Goal: Task Accomplishment & Management: Use online tool/utility

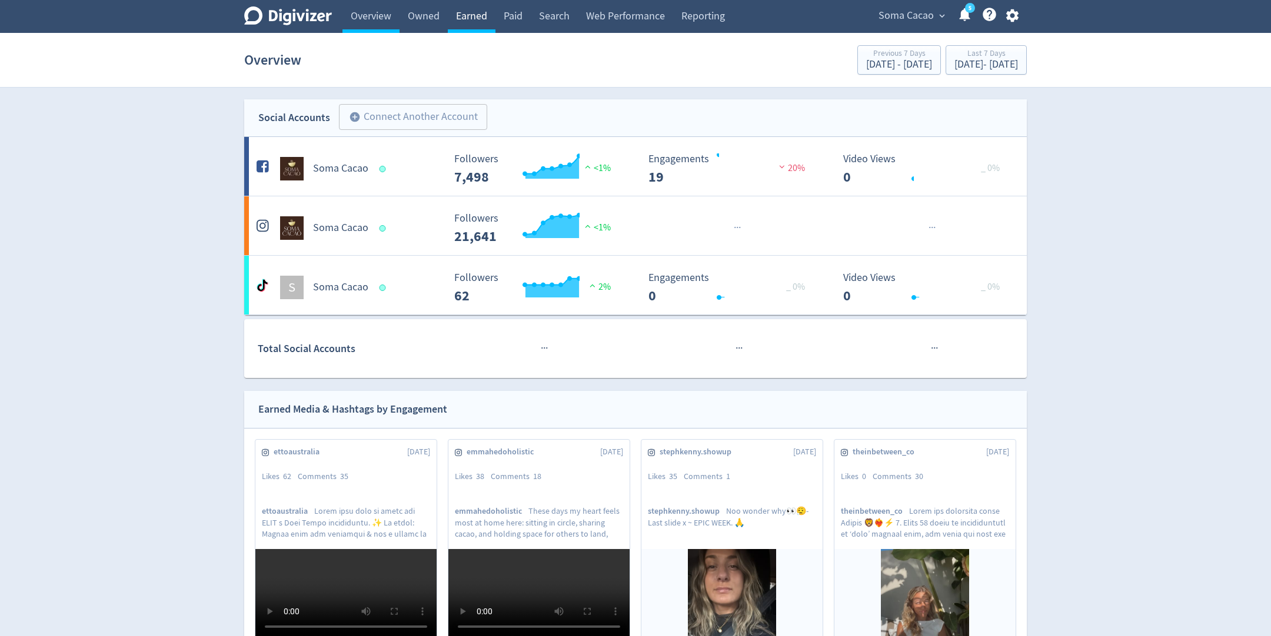
click at [459, 19] on link "Earned" at bounding box center [472, 16] width 48 height 33
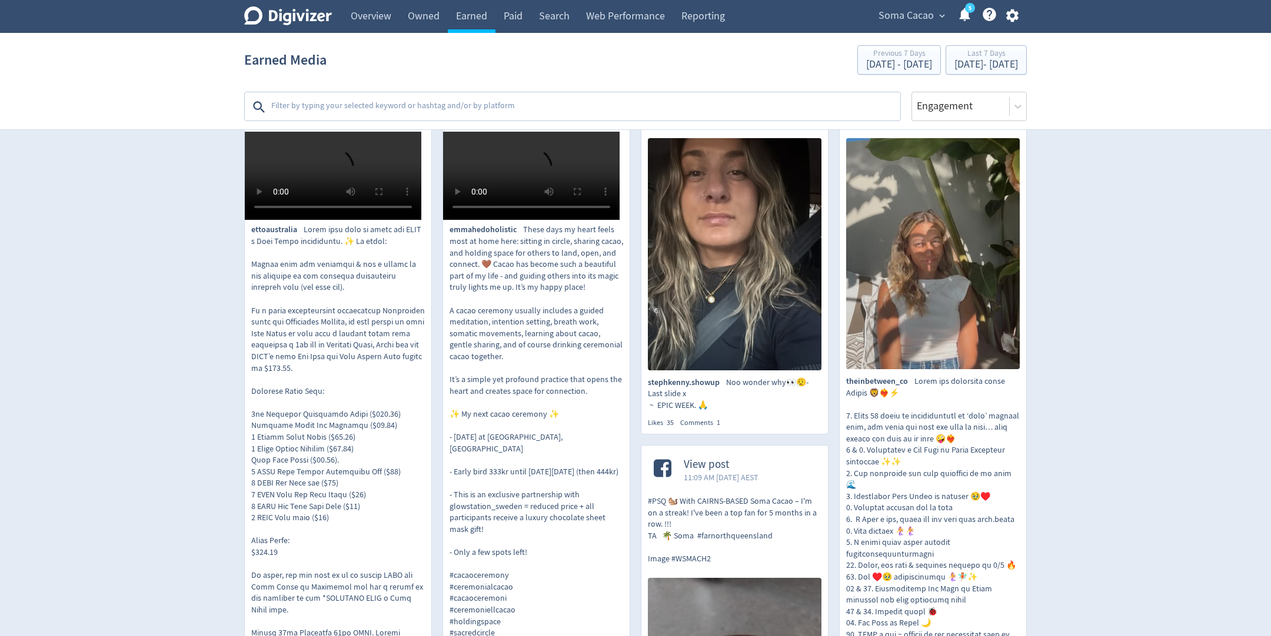
scroll to position [246, 0]
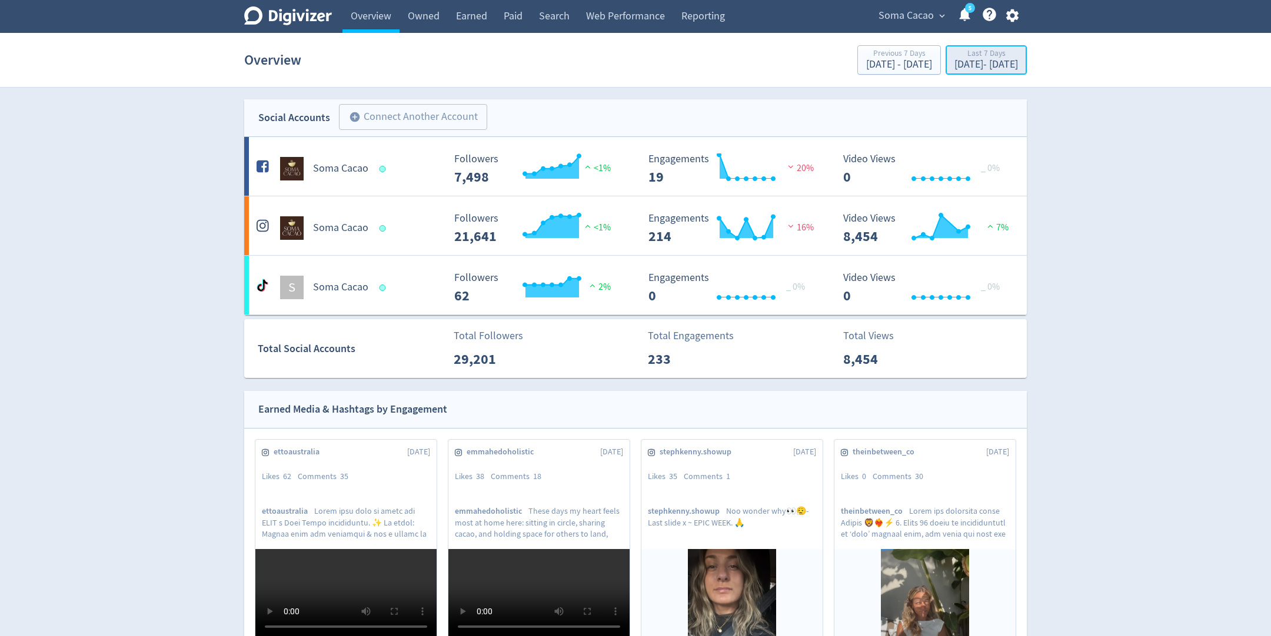
click at [954, 70] on div "[DATE] - [DATE]" at bounding box center [986, 64] width 64 height 11
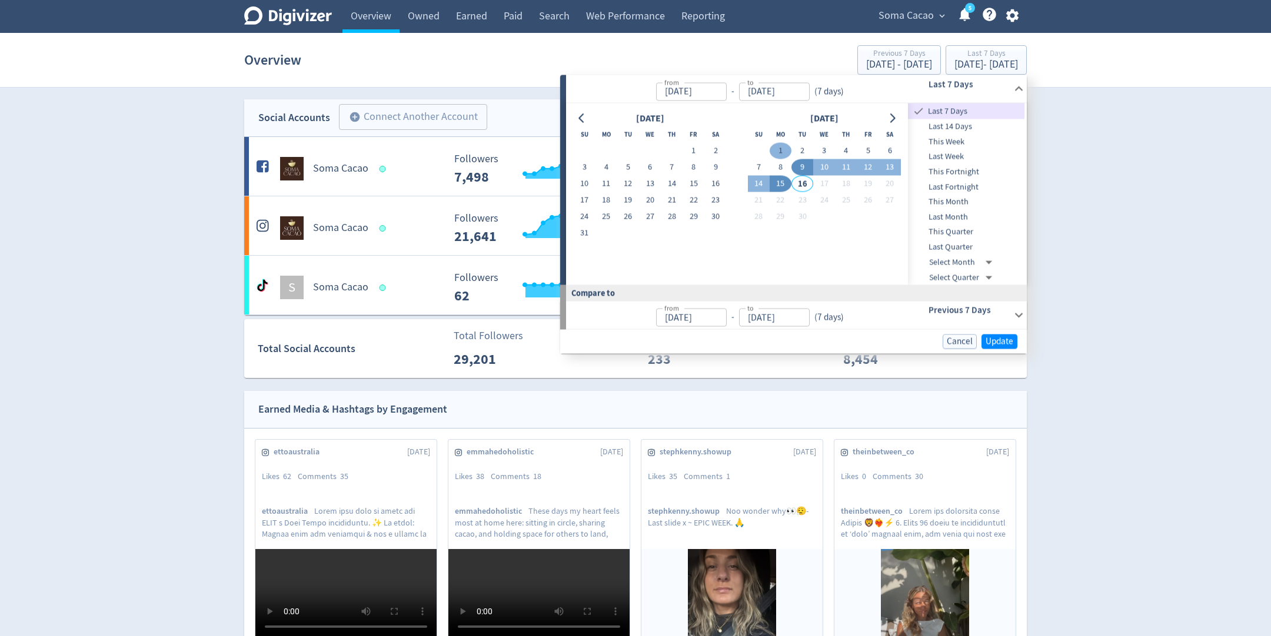
click at [779, 151] on button "1" at bounding box center [780, 151] width 22 height 16
type input "[DATE]"
click at [782, 182] on button "15" at bounding box center [780, 184] width 22 height 16
type input "[DATE]"
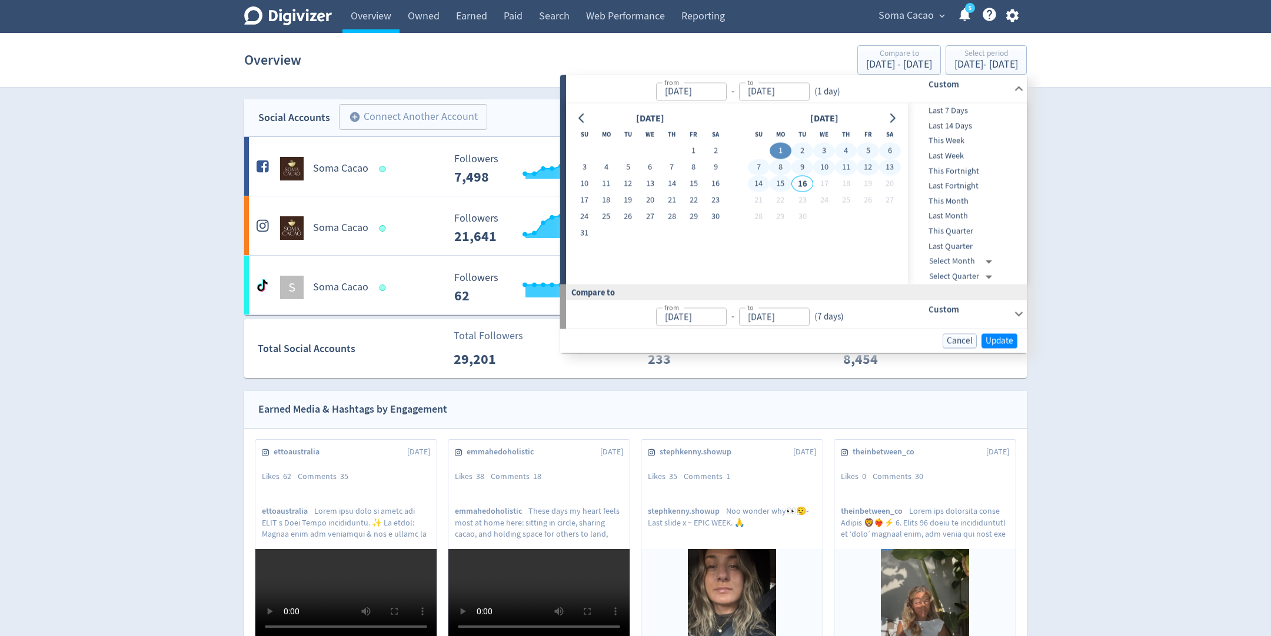
type input "[DATE]"
click at [1005, 342] on span "Update" at bounding box center [999, 340] width 28 height 9
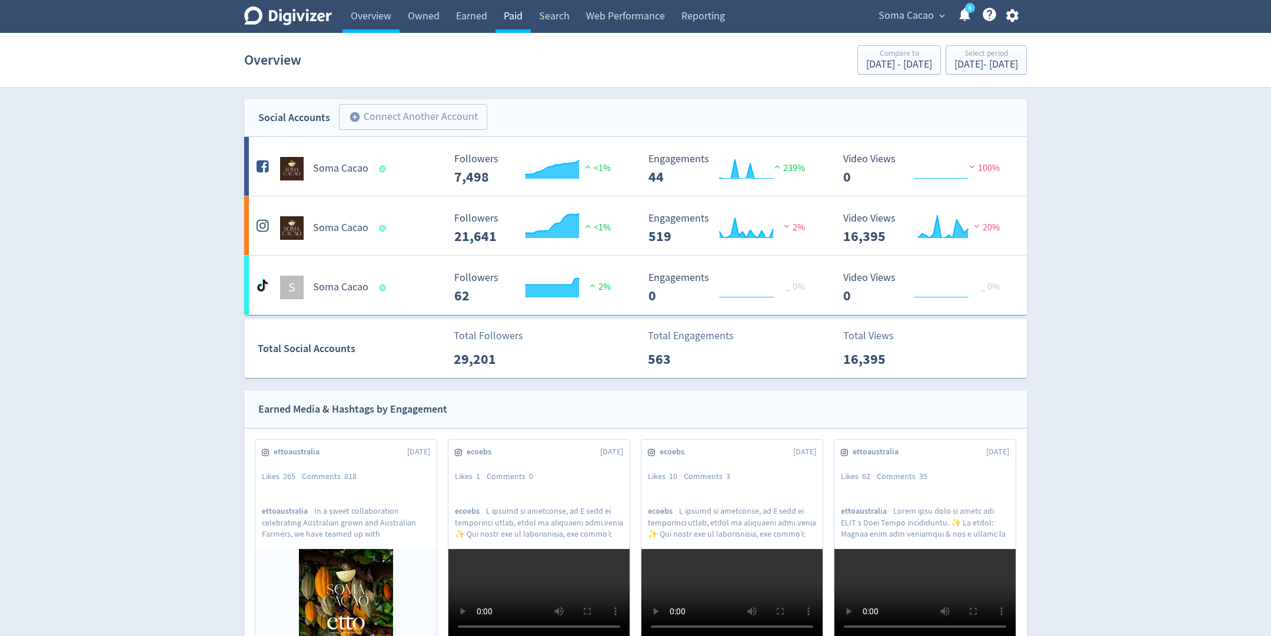
click at [508, 18] on link "Paid" at bounding box center [512, 16] width 35 height 33
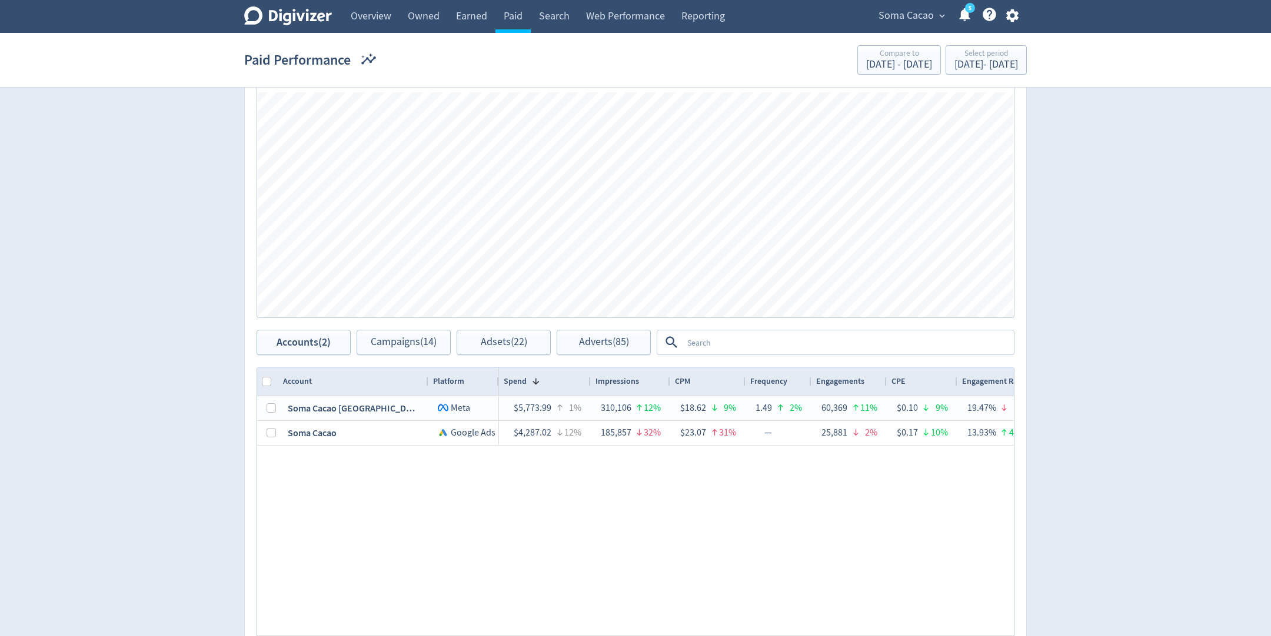
scroll to position [369, 0]
click at [715, 339] on textarea at bounding box center [847, 342] width 330 height 22
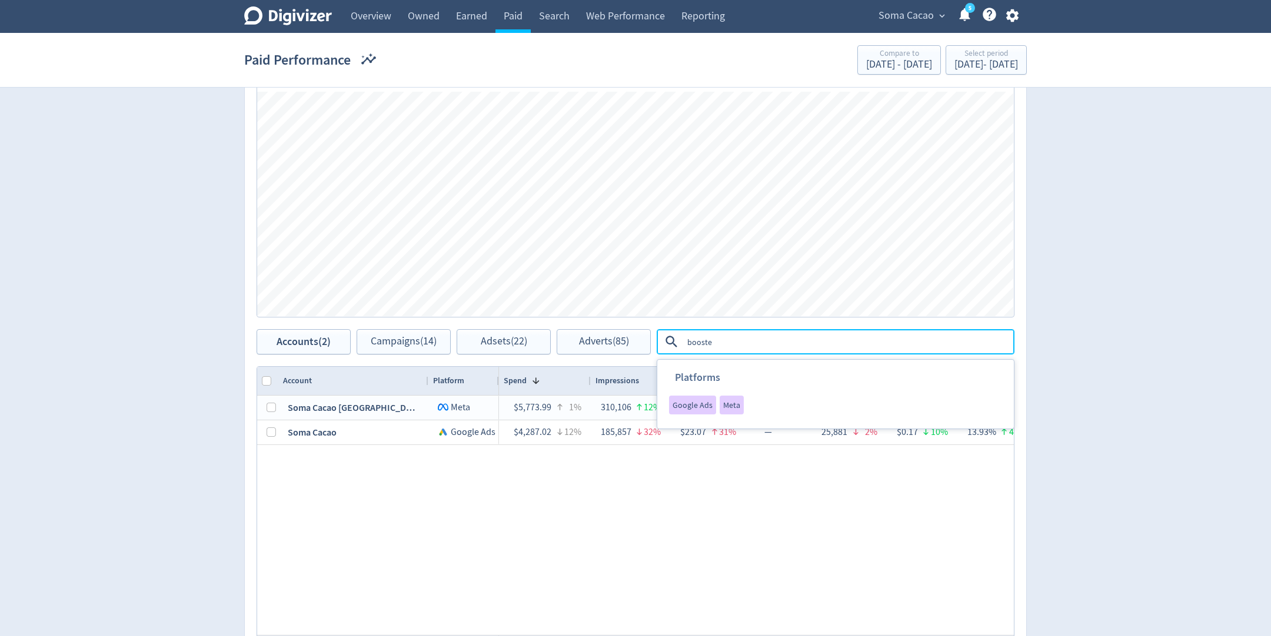
type textarea "boosted"
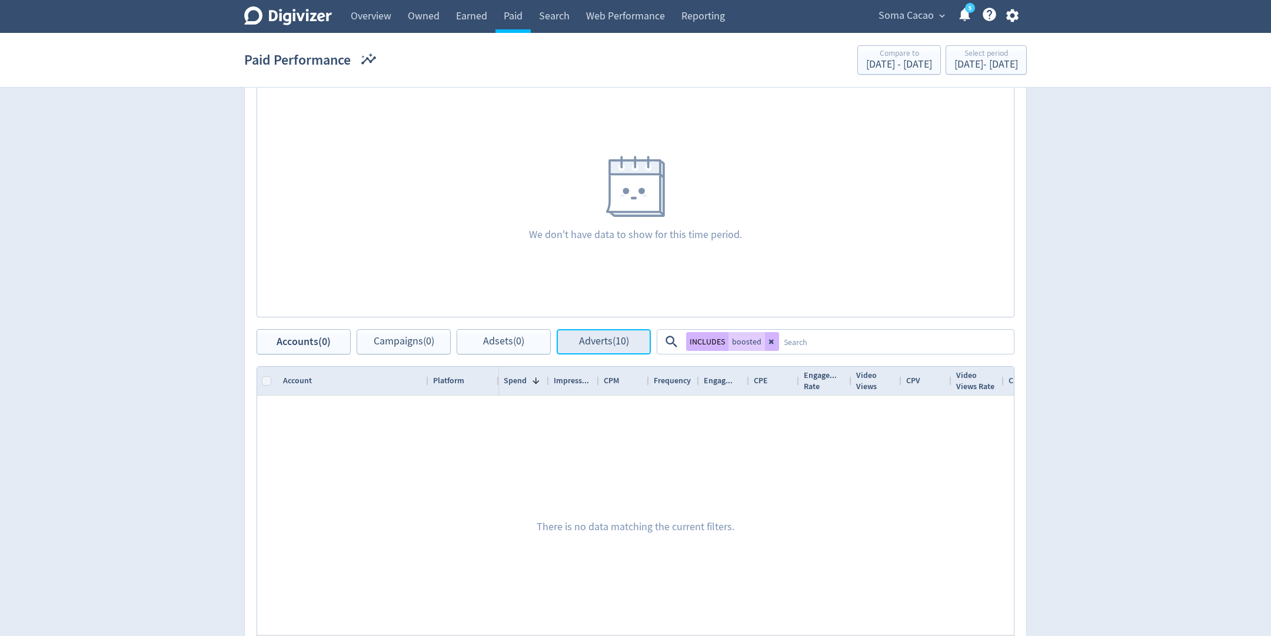
click at [582, 347] on span "Adverts (10)" at bounding box center [604, 341] width 50 height 11
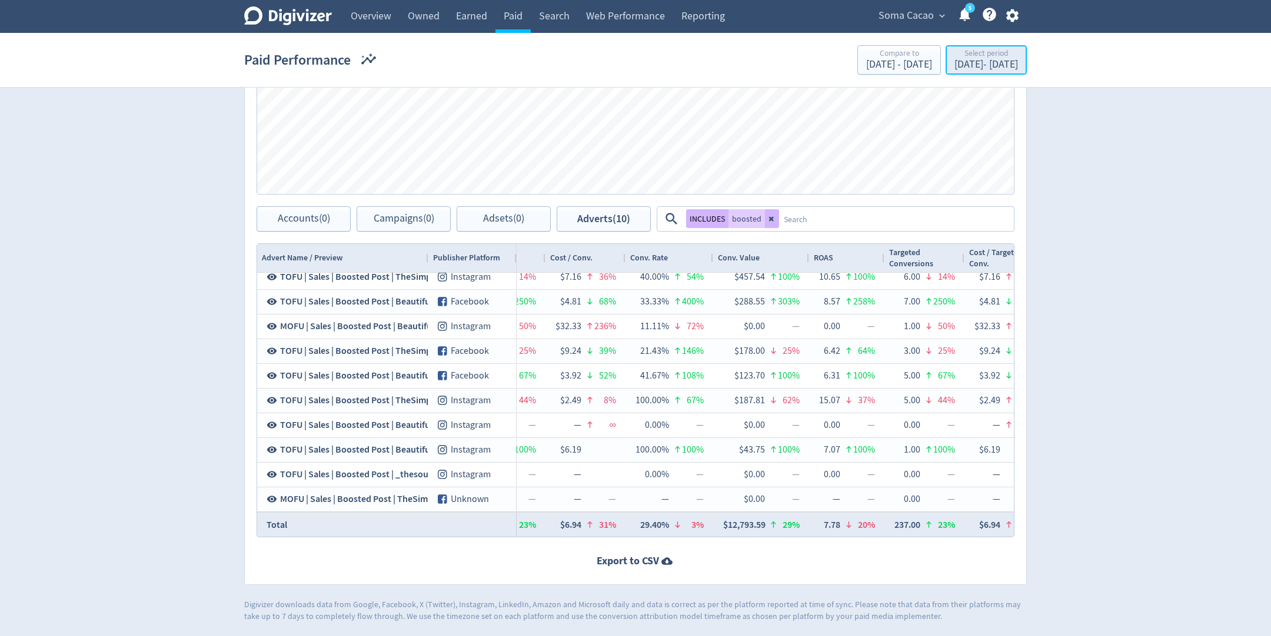
click at [957, 66] on div "[DATE] - [DATE]" at bounding box center [986, 64] width 64 height 11
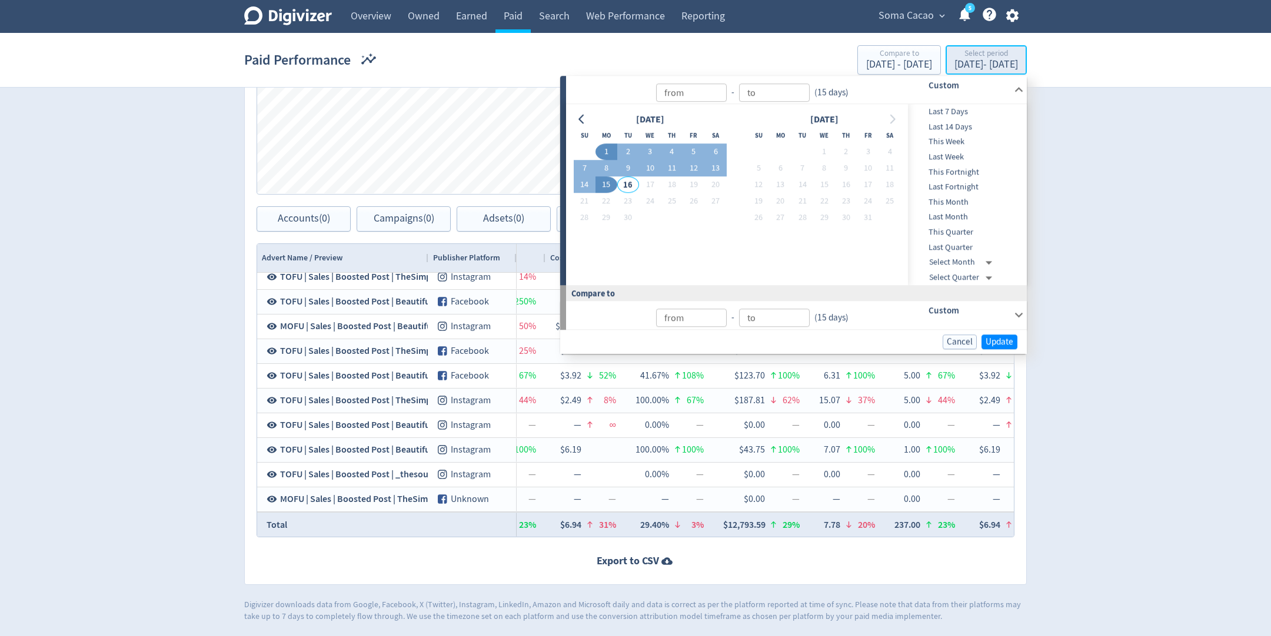
type input "[DATE]"
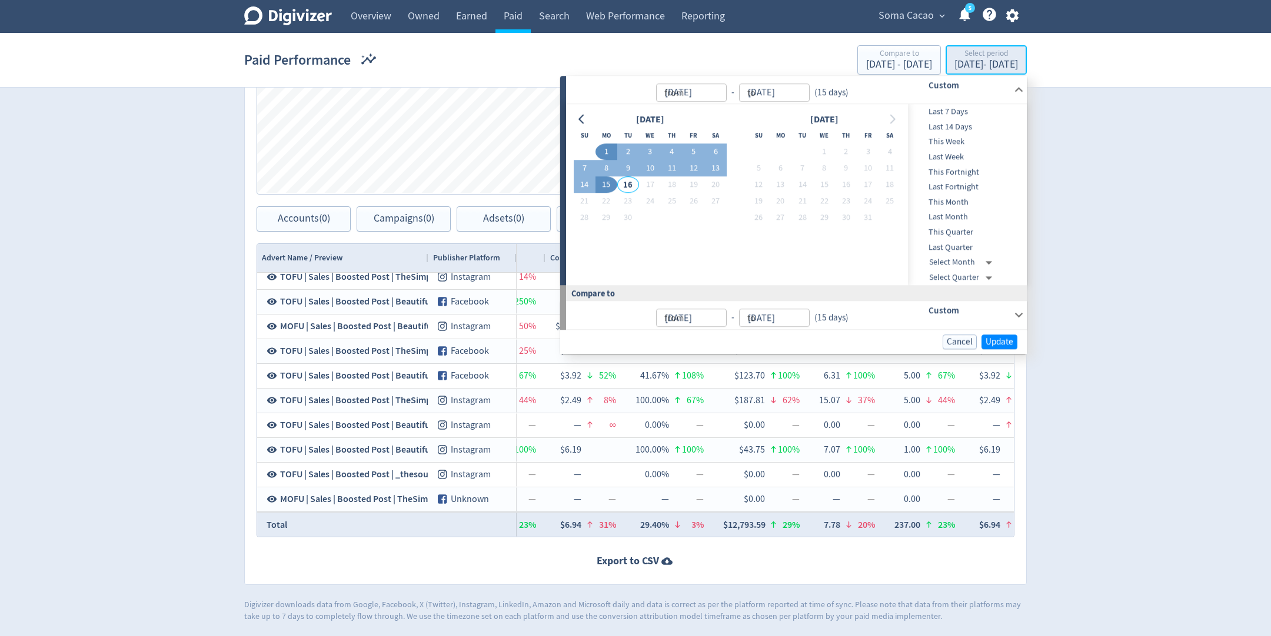
type input "[DATE]"
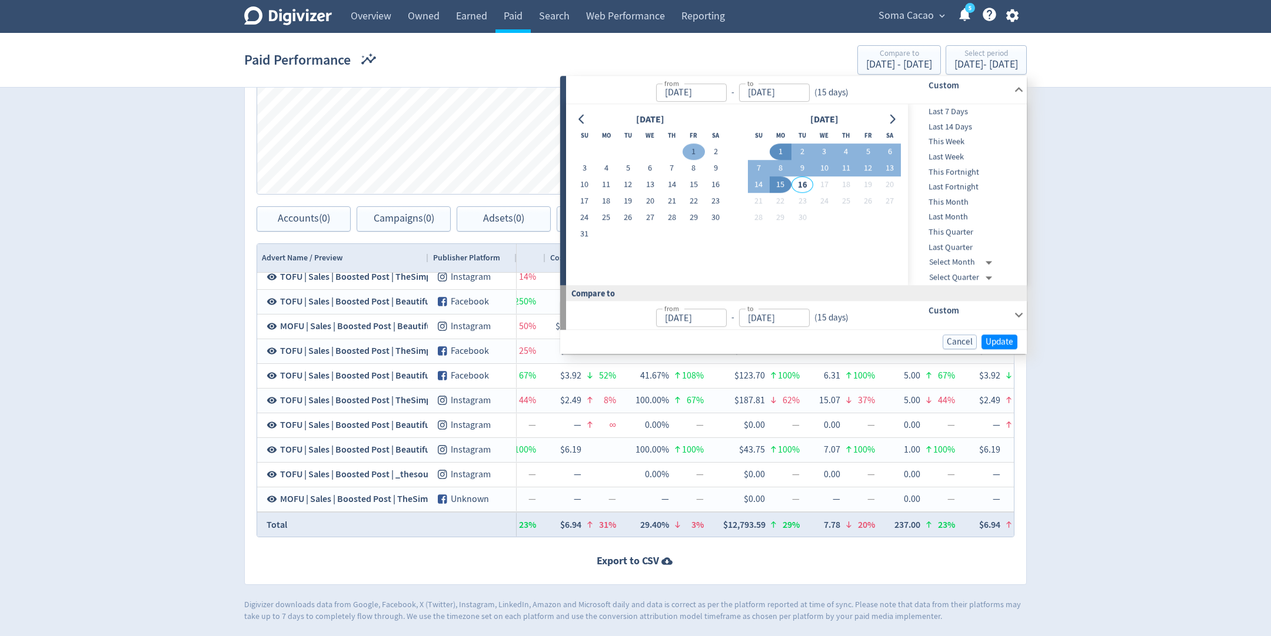
click at [689, 146] on button "1" at bounding box center [693, 152] width 22 height 16
type input "[DATE]"
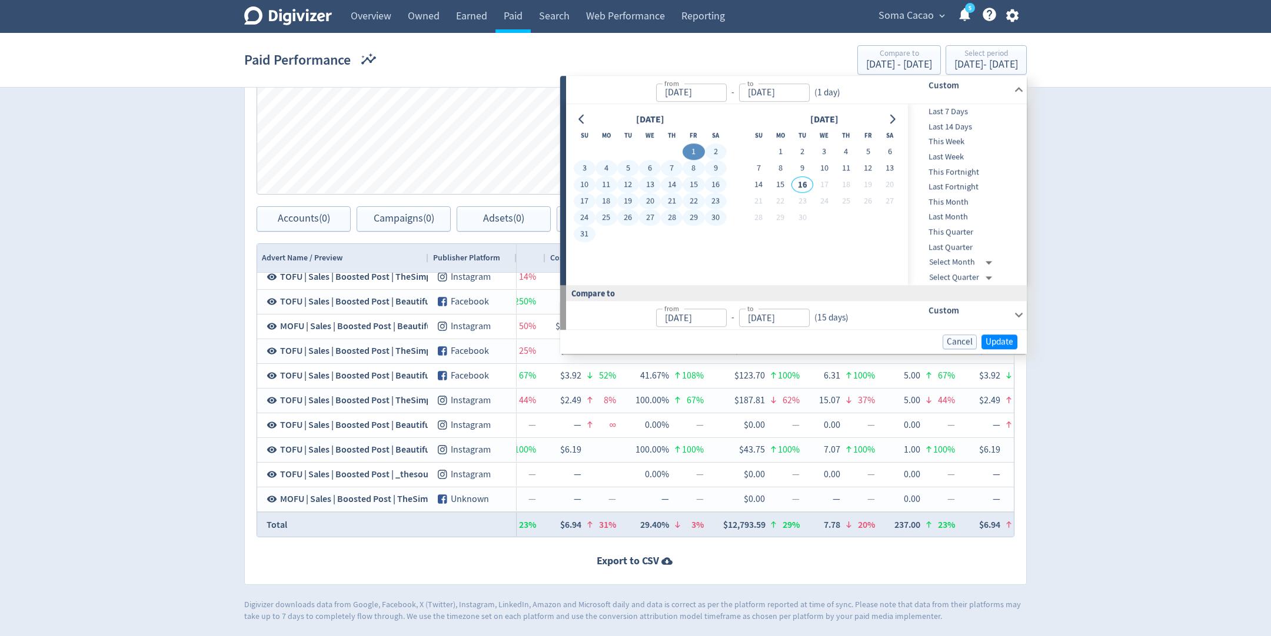
click at [587, 230] on button "31" at bounding box center [585, 234] width 22 height 16
type input "[DATE]"
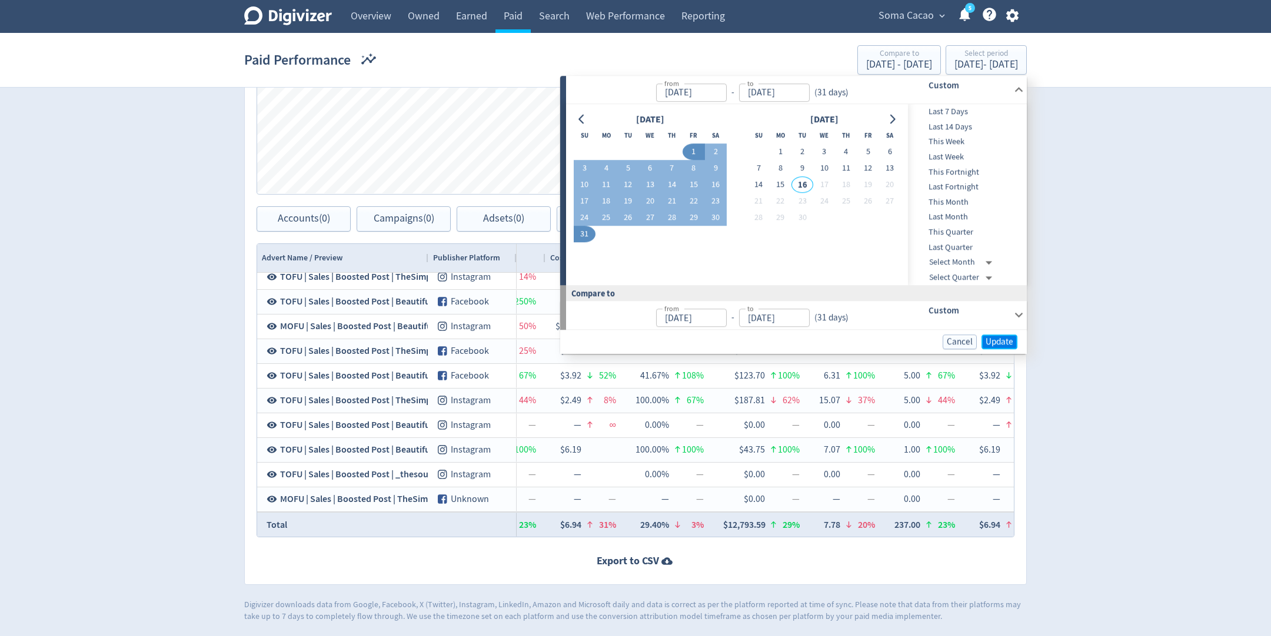
click at [992, 343] on span "Update" at bounding box center [999, 342] width 28 height 9
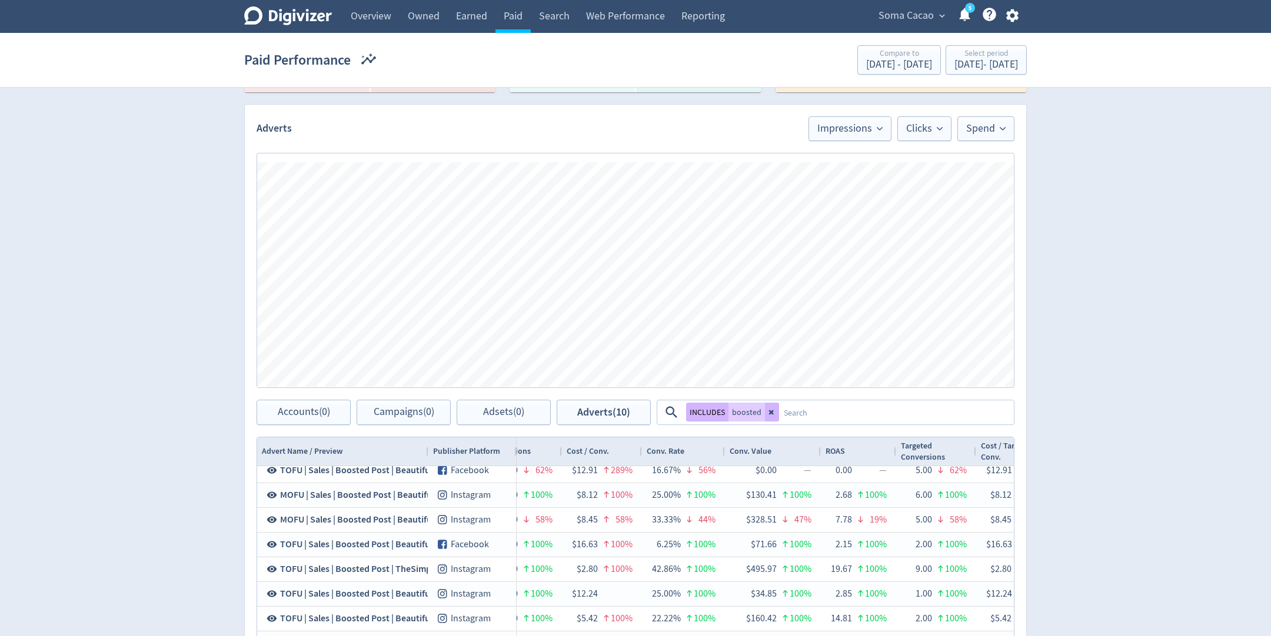
scroll to position [374, 0]
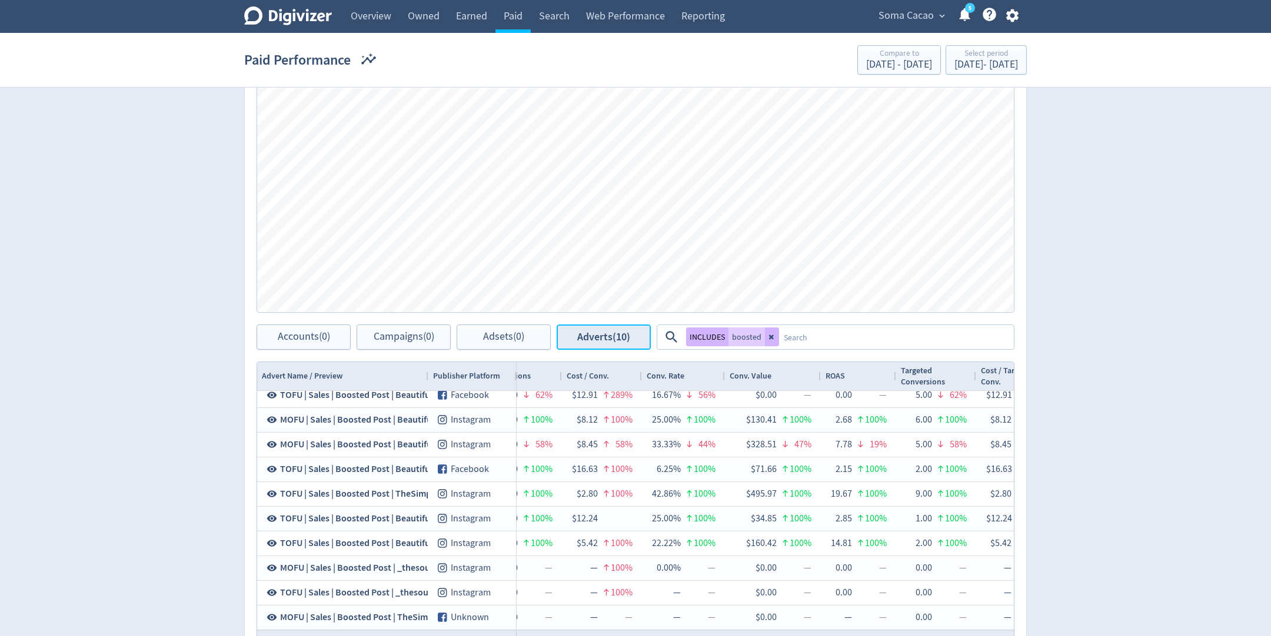
click at [636, 334] on button "Adverts (10)" at bounding box center [603, 337] width 94 height 25
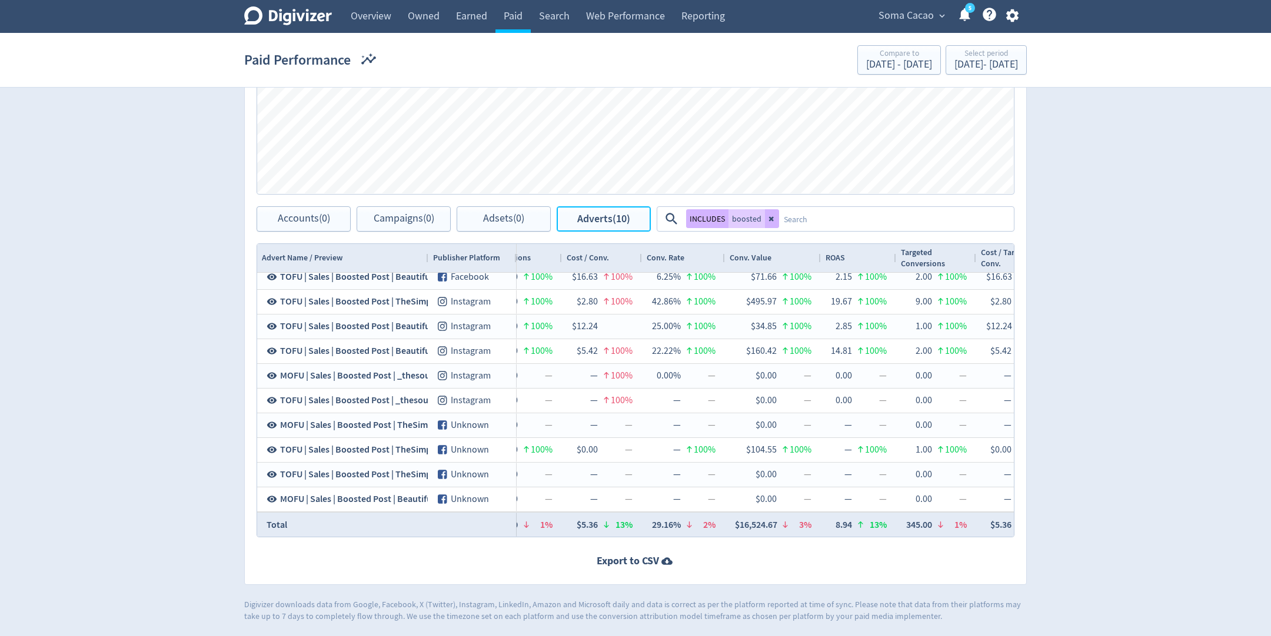
scroll to position [493, 0]
click at [954, 61] on div "[DATE] - [DATE]" at bounding box center [986, 64] width 64 height 11
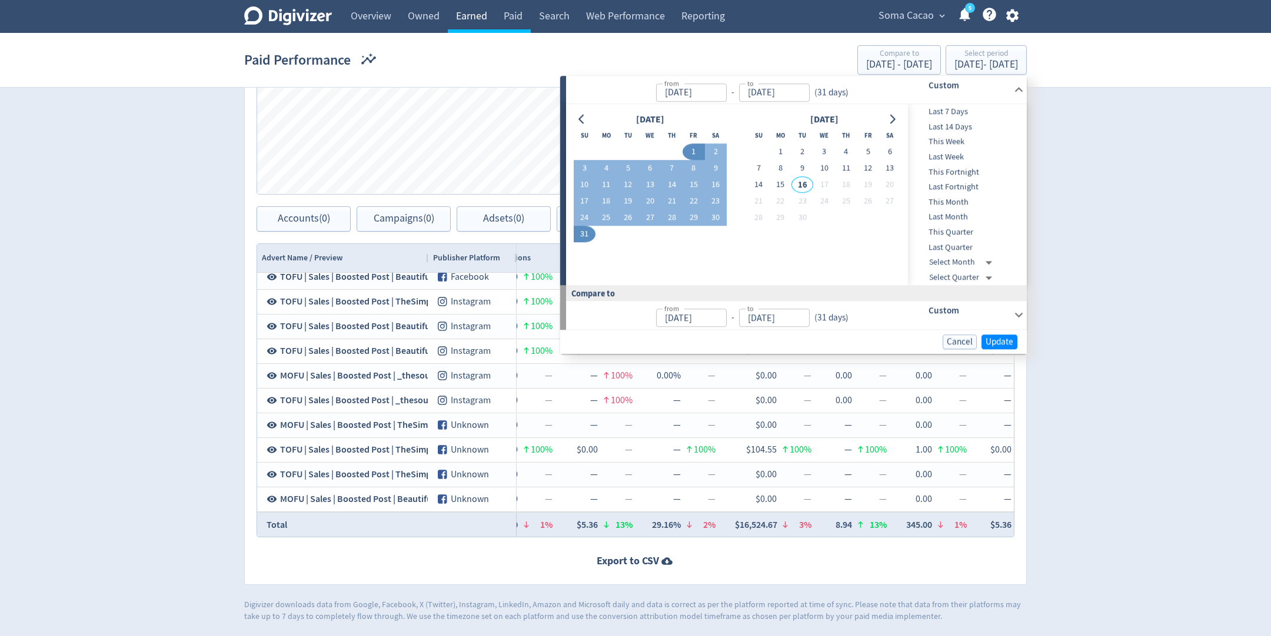
click at [462, 15] on link "Earned" at bounding box center [472, 16] width 48 height 33
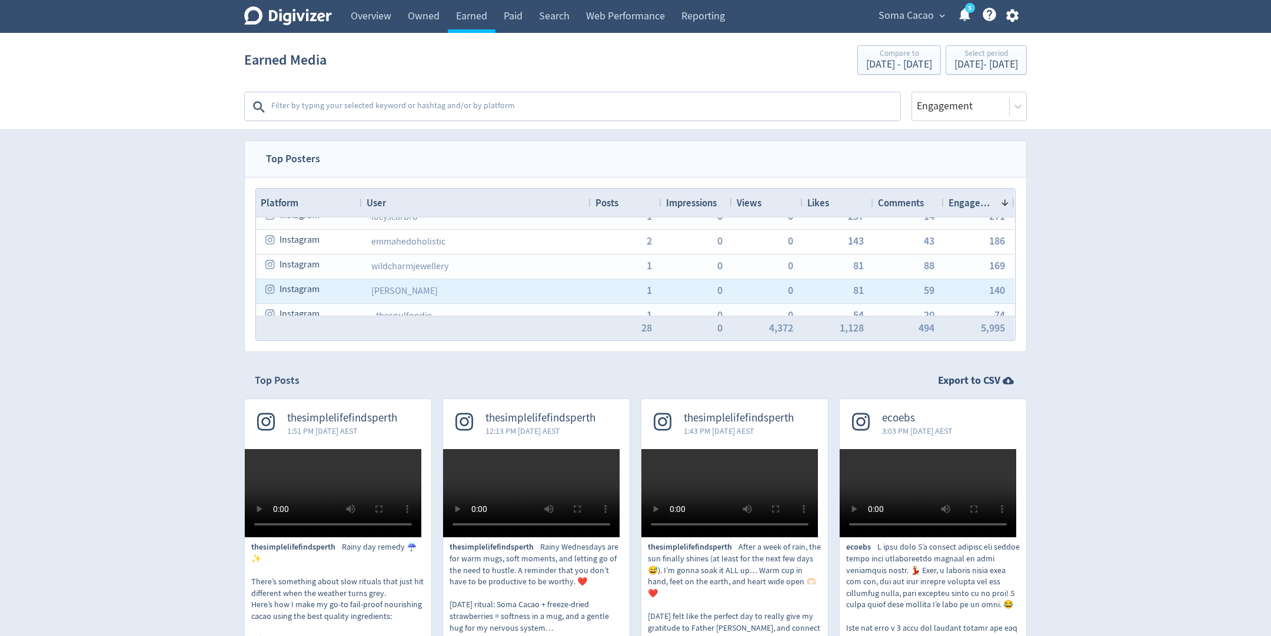
scroll to position [74, 0]
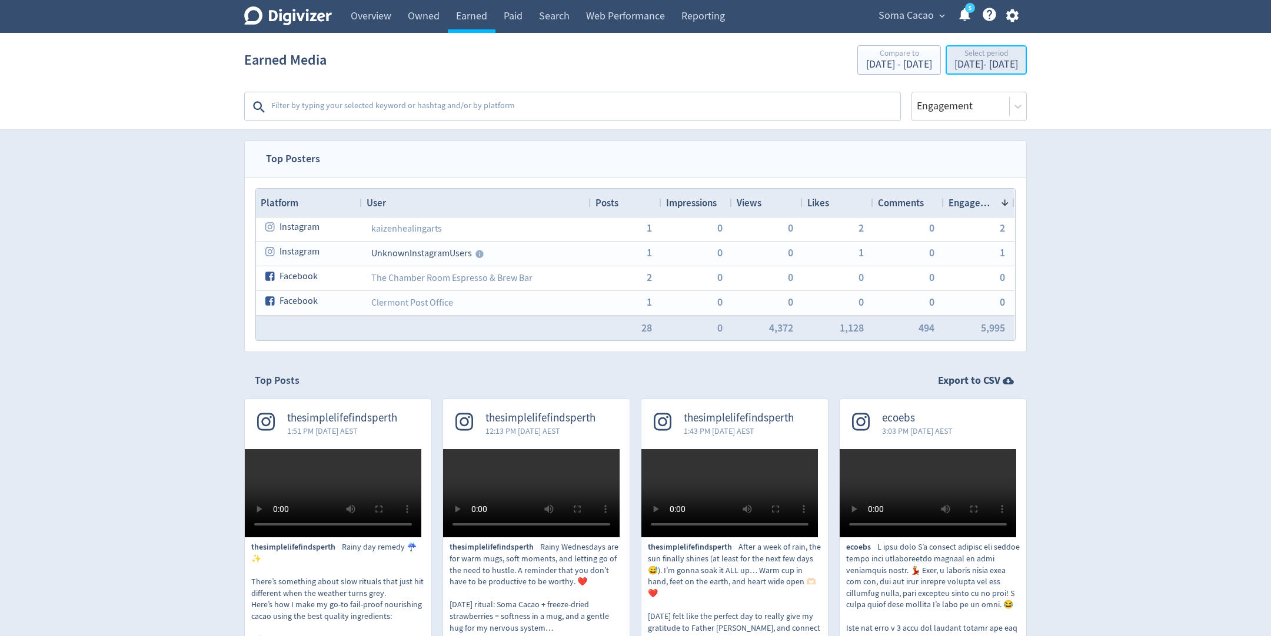
click at [954, 52] on div "Select period" at bounding box center [986, 54] width 64 height 10
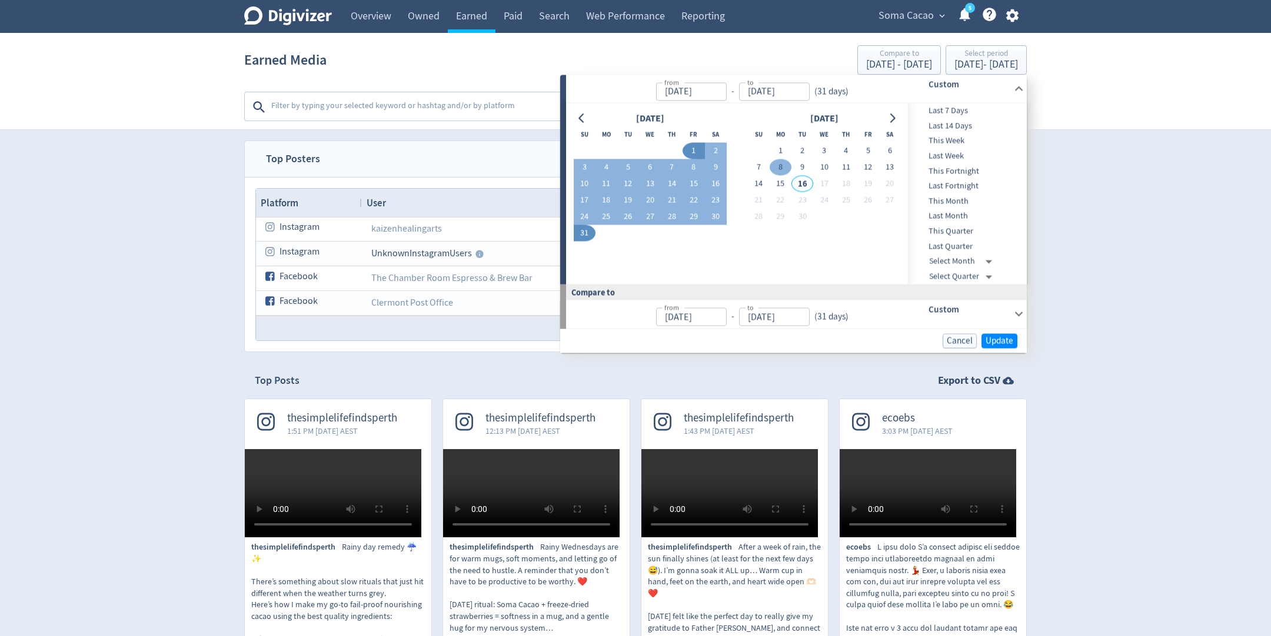
drag, startPoint x: 783, startPoint y: 149, endPoint x: 783, endPoint y: 161, distance: 12.4
click at [783, 149] on button "1" at bounding box center [780, 151] width 22 height 16
type input "[DATE]"
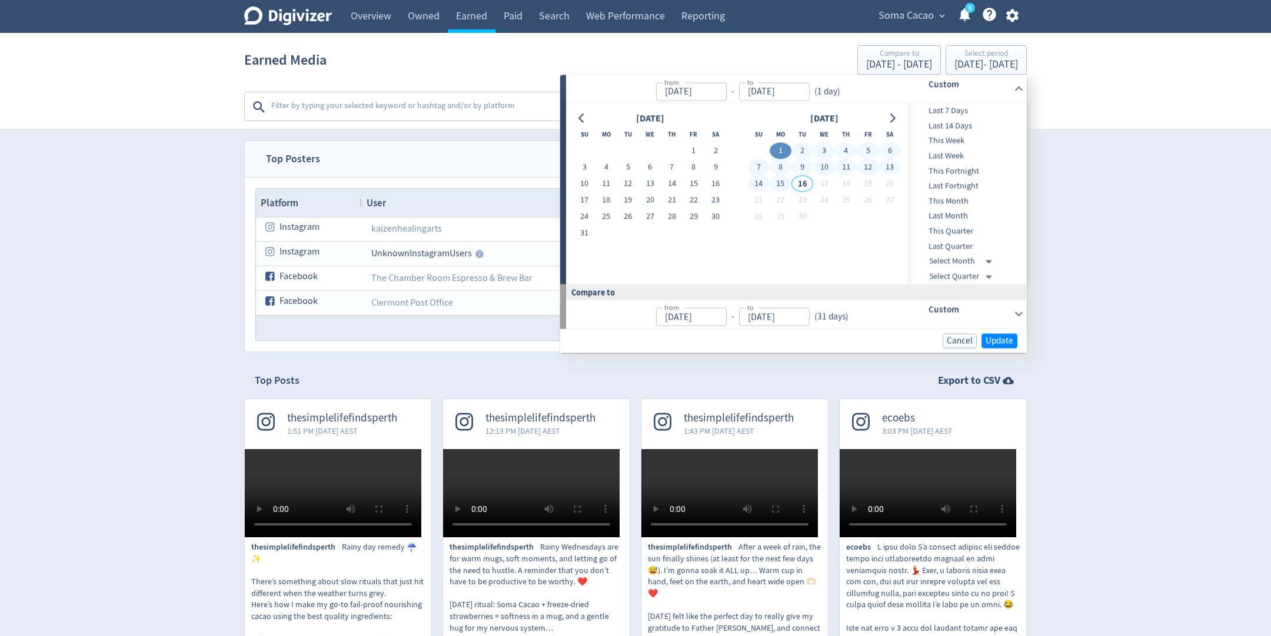
click at [782, 184] on button "15" at bounding box center [780, 184] width 22 height 16
type input "[DATE]"
click at [1010, 342] on span "Update" at bounding box center [999, 340] width 28 height 9
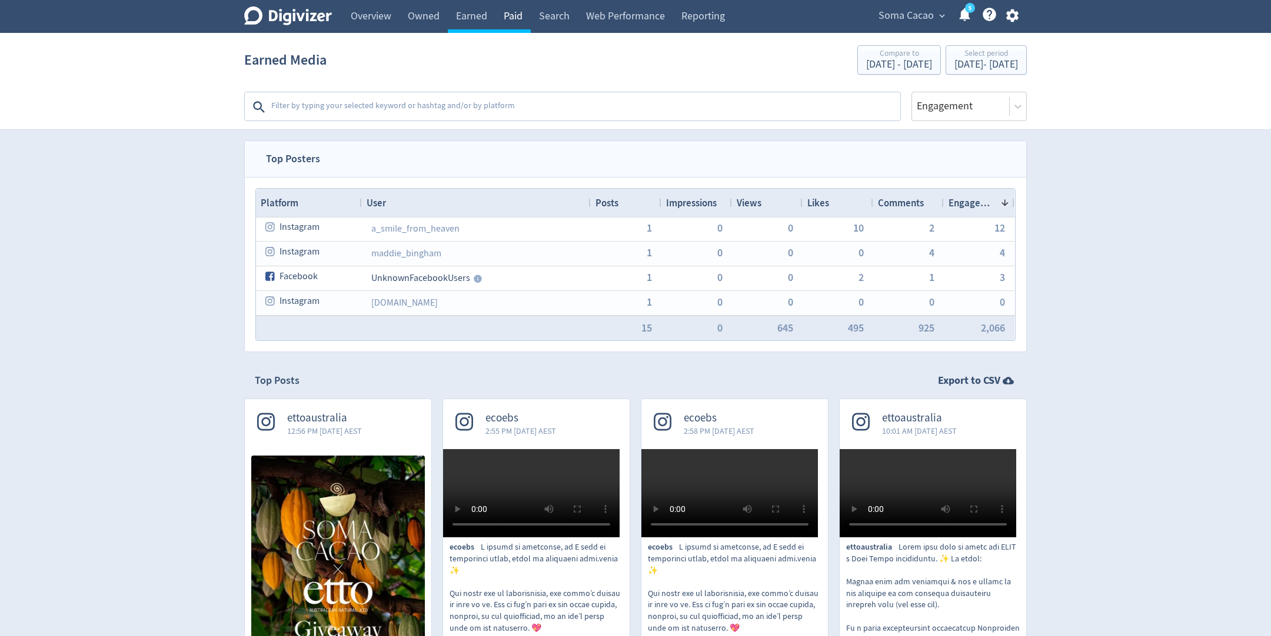
click at [516, 16] on link "Paid" at bounding box center [512, 16] width 35 height 33
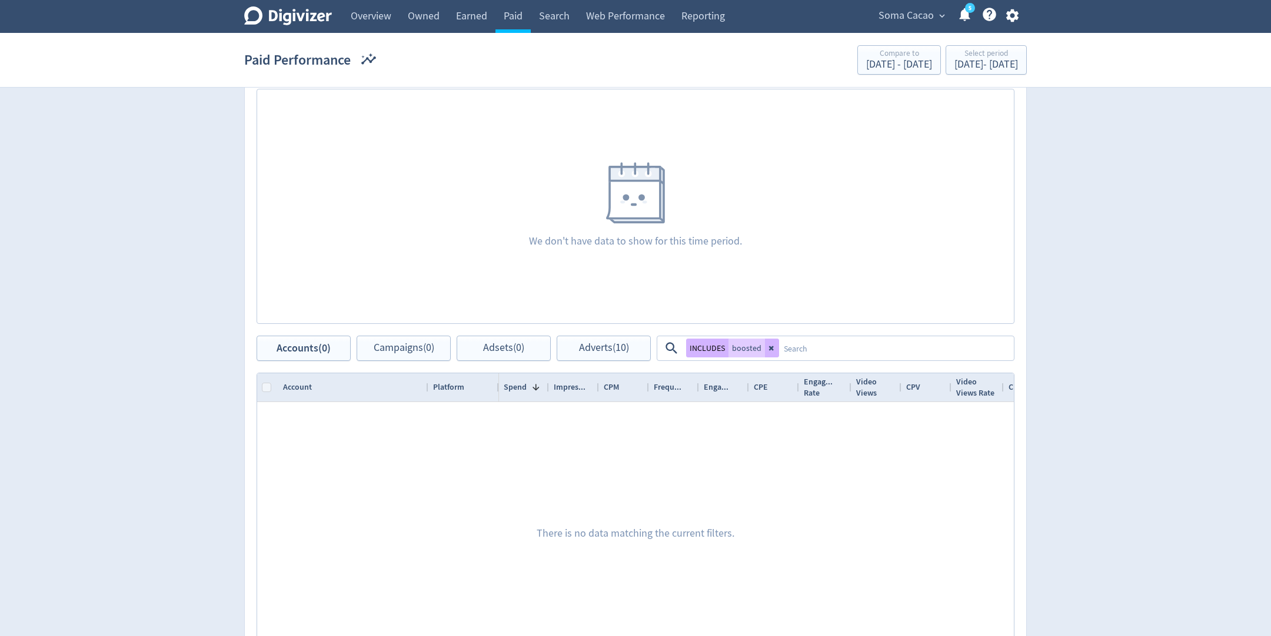
scroll to position [451, 0]
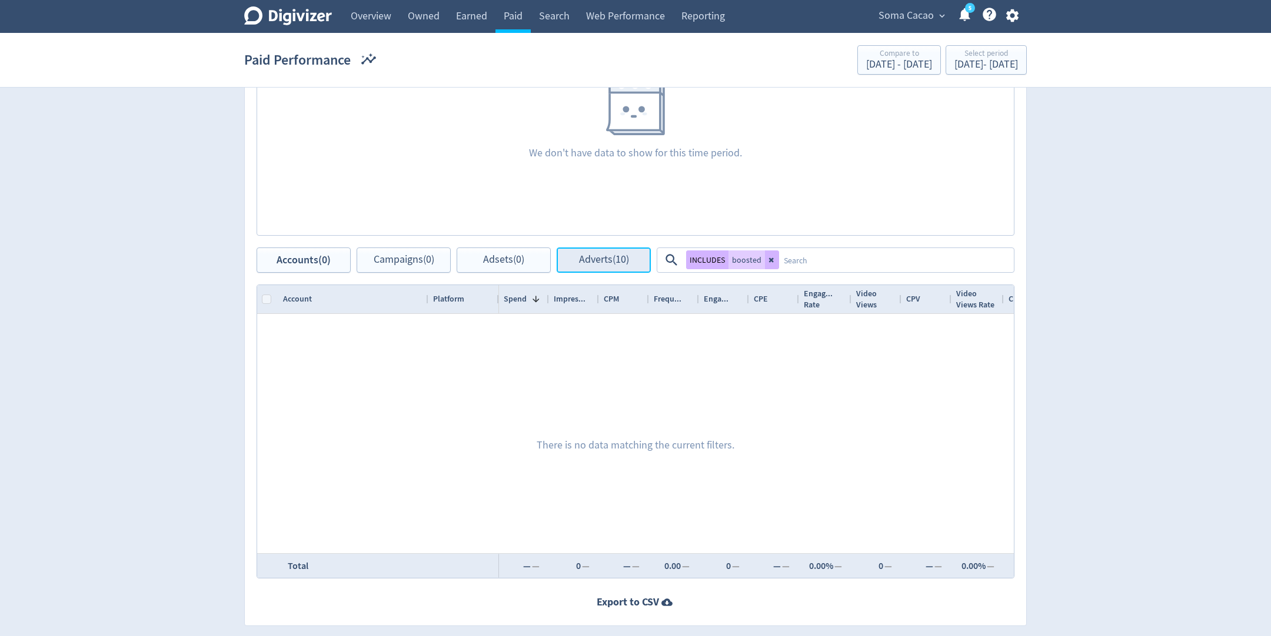
click at [607, 258] on span "Adverts (10)" at bounding box center [604, 260] width 50 height 11
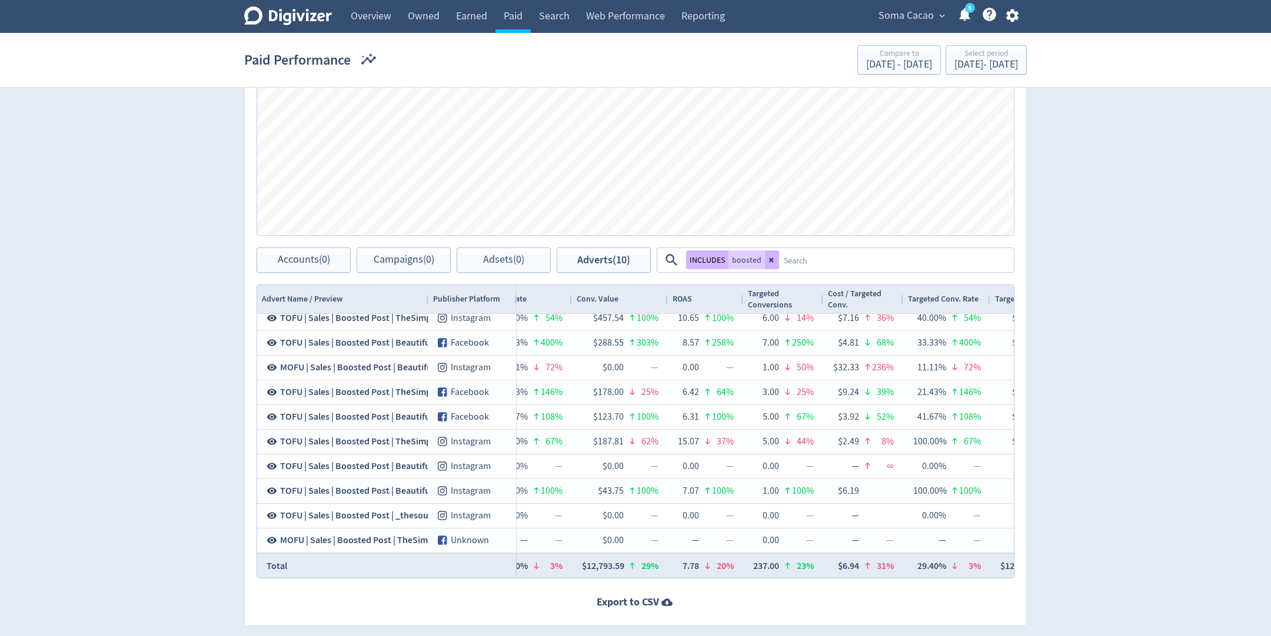
scroll to position [0, 1605]
